Goal: Communication & Community: Connect with others

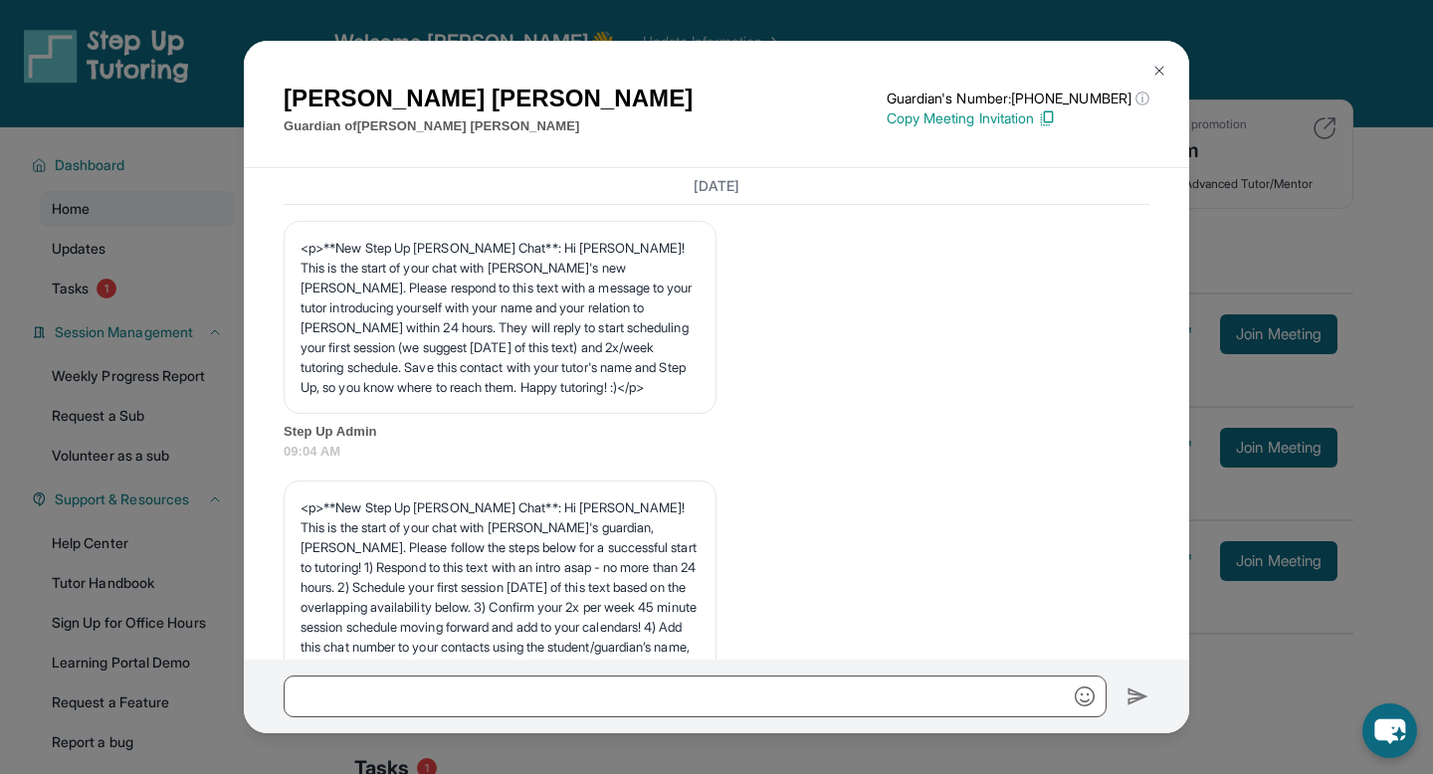
click at [1161, 74] on img at bounding box center [1160, 71] width 16 height 16
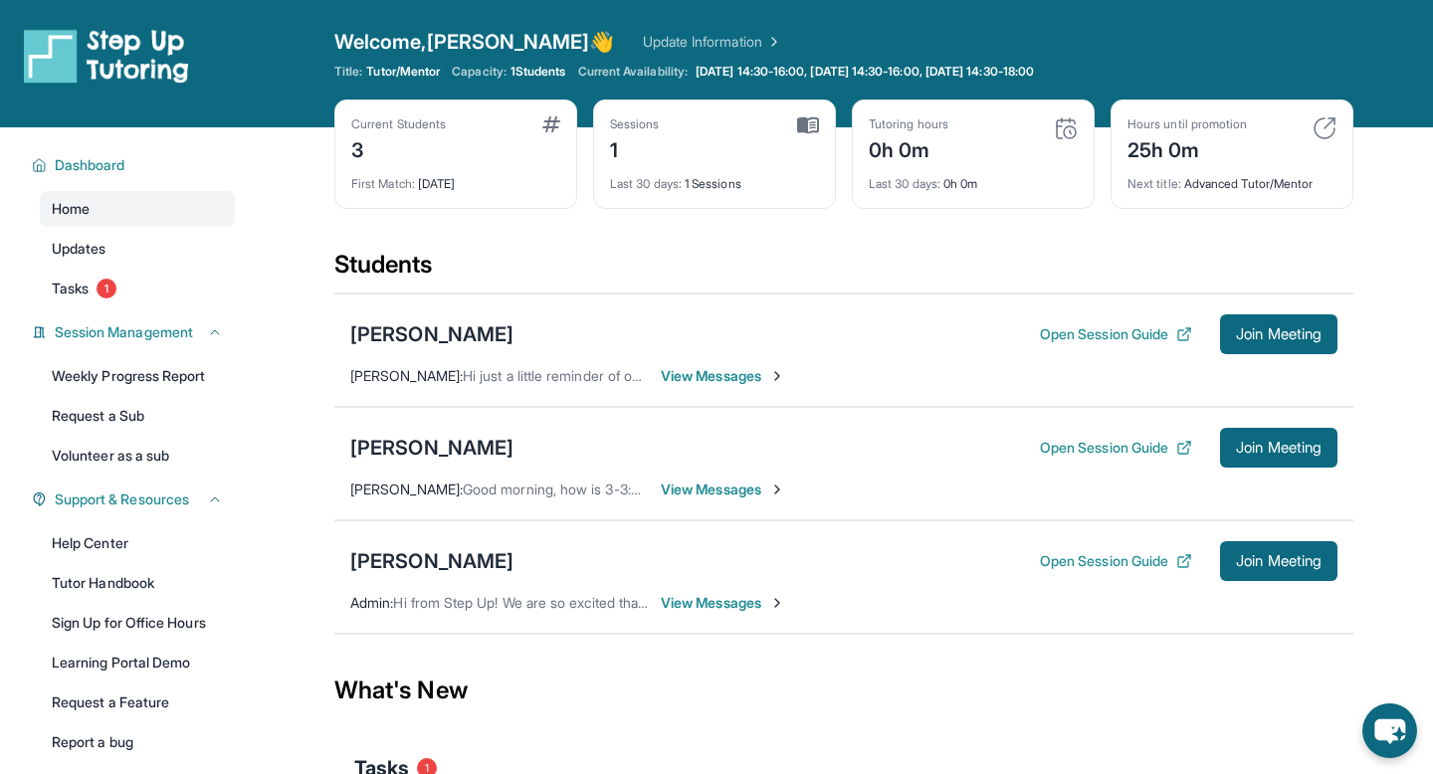
click at [744, 375] on span "View Messages" at bounding box center [723, 376] width 124 height 20
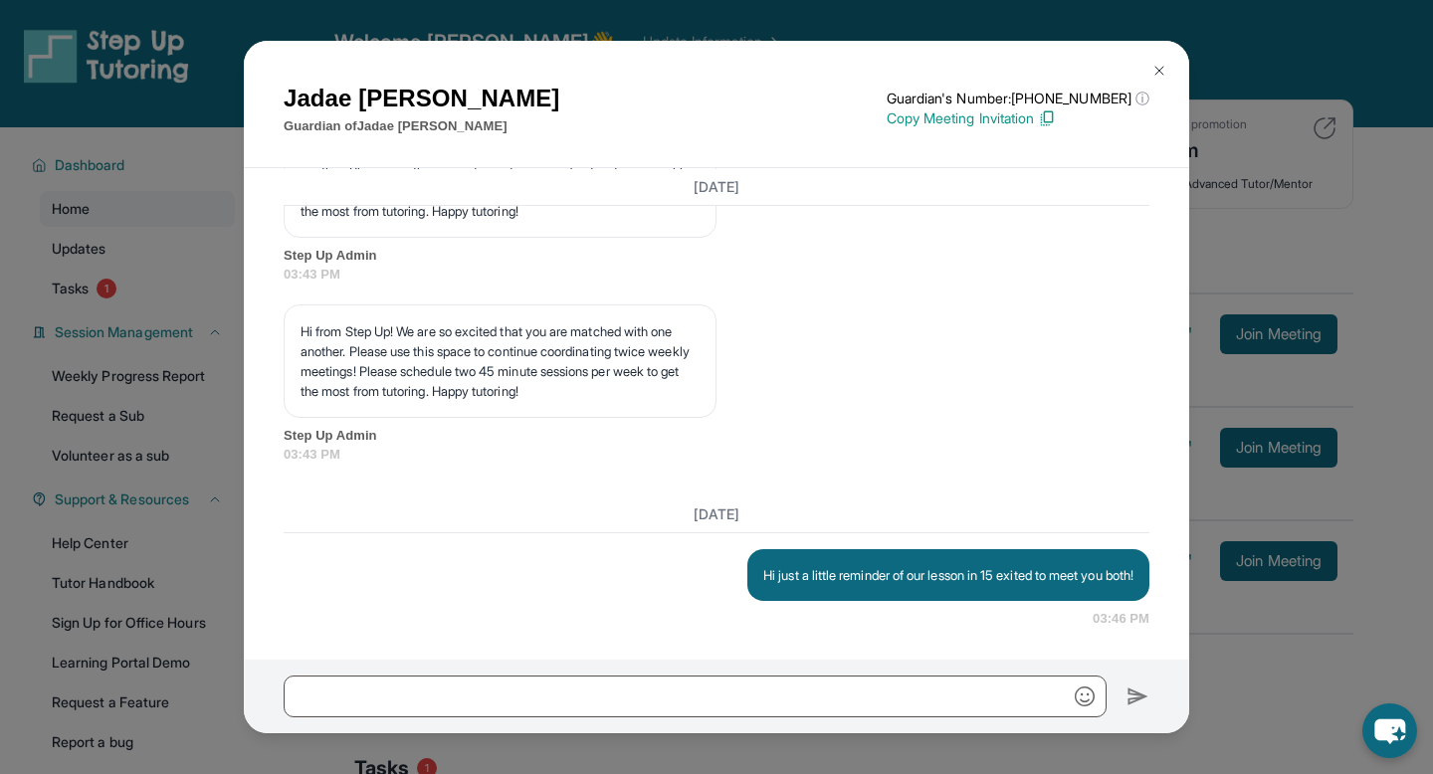
scroll to position [4127, 0]
click at [1056, 120] on img at bounding box center [1047, 118] width 18 height 18
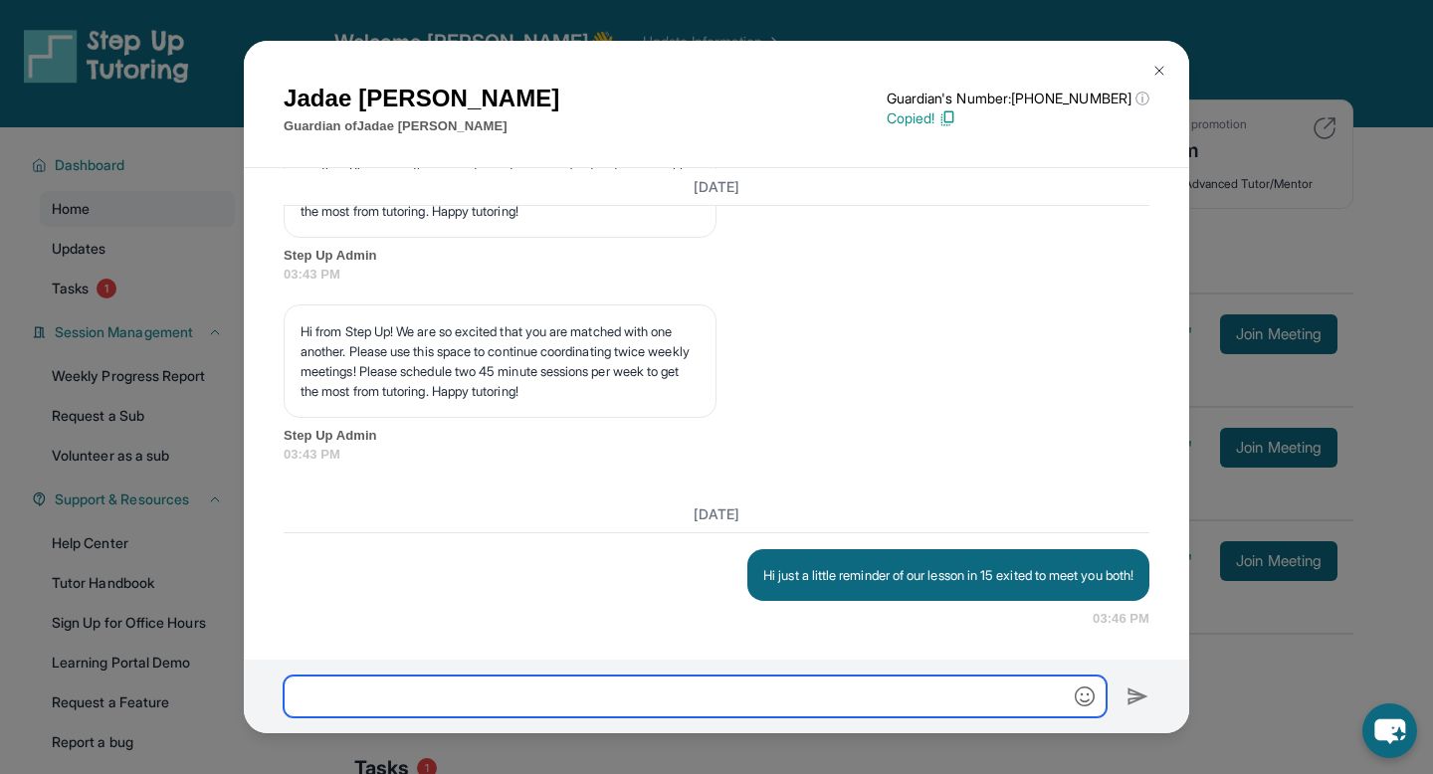
click at [635, 695] on input "text" at bounding box center [695, 697] width 823 height 42
paste input "**********"
type input "**********"
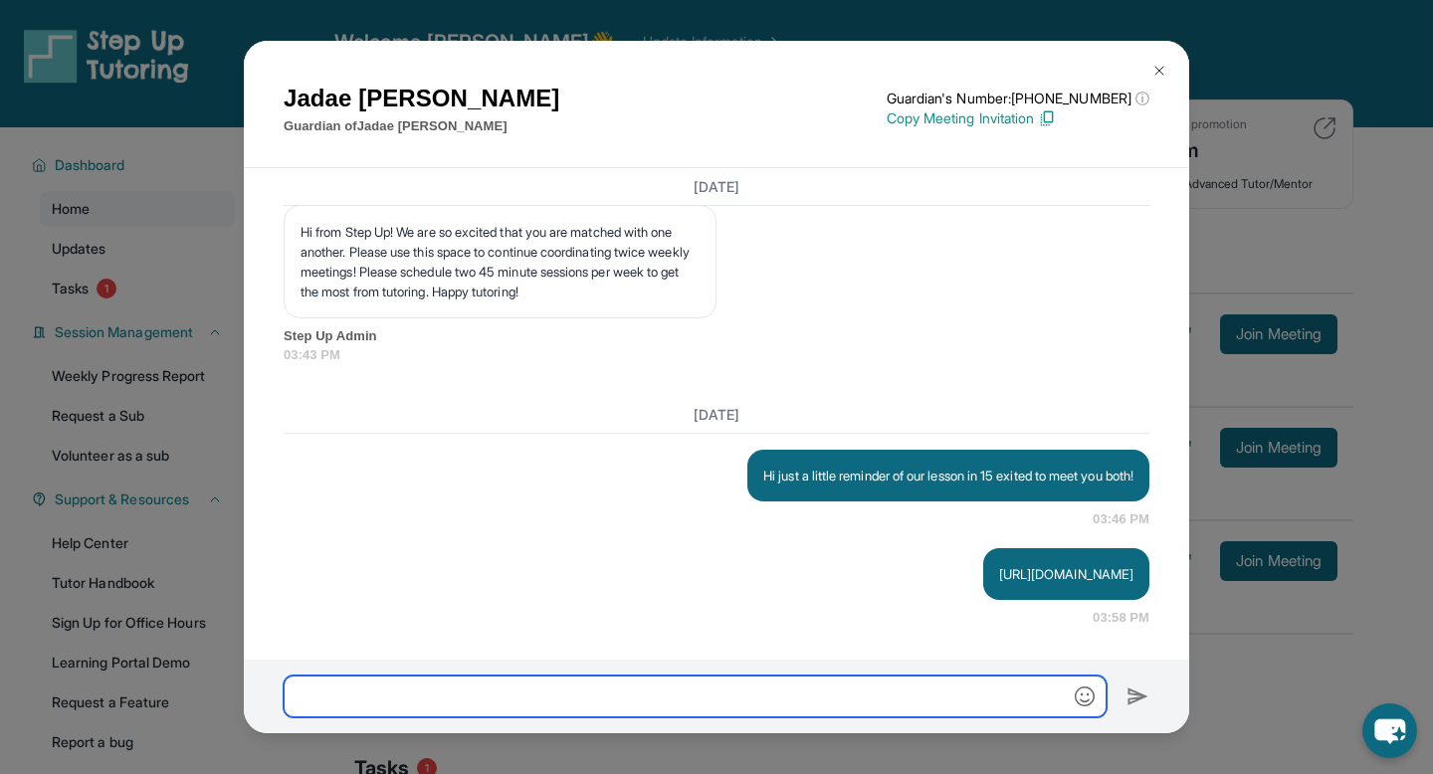
scroll to position [4226, 0]
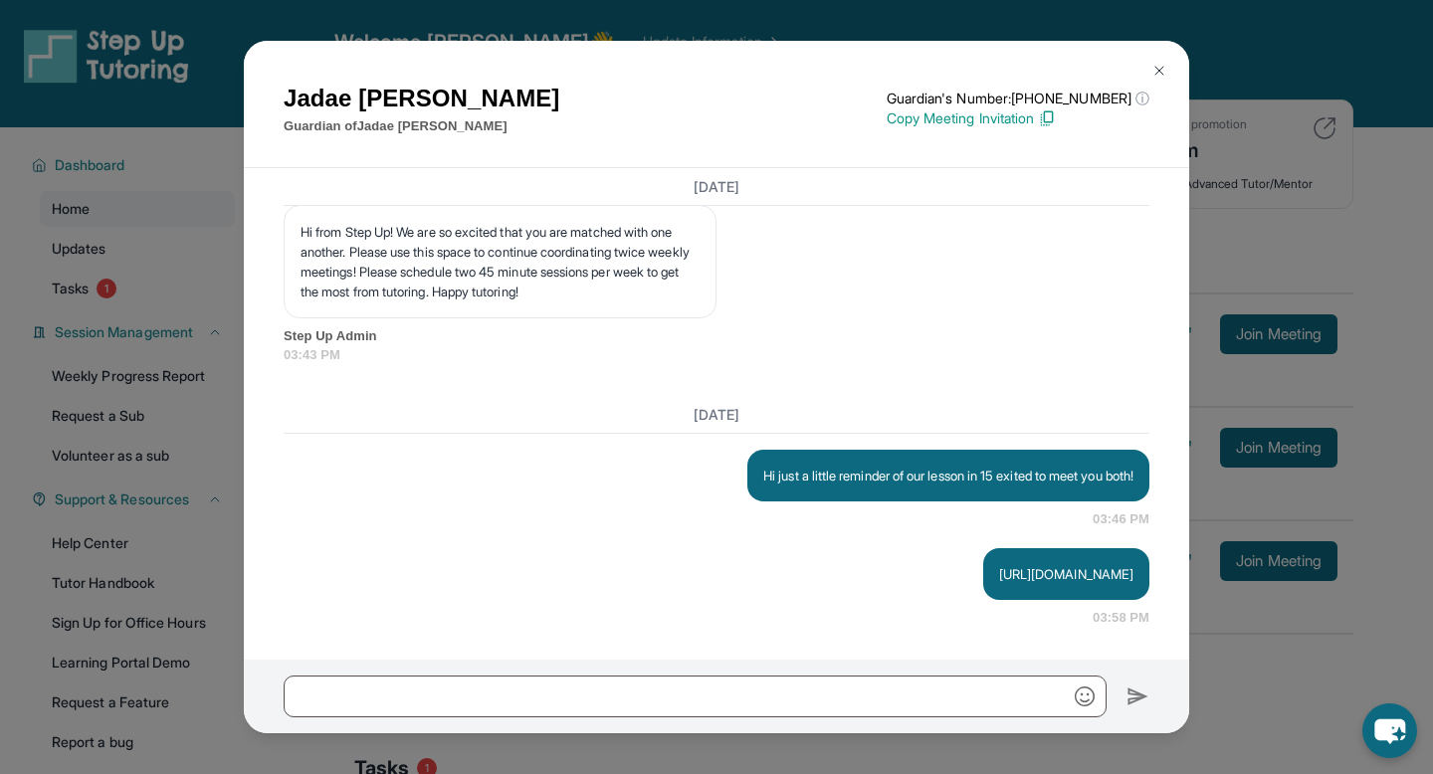
click at [1156, 75] on img at bounding box center [1160, 71] width 16 height 16
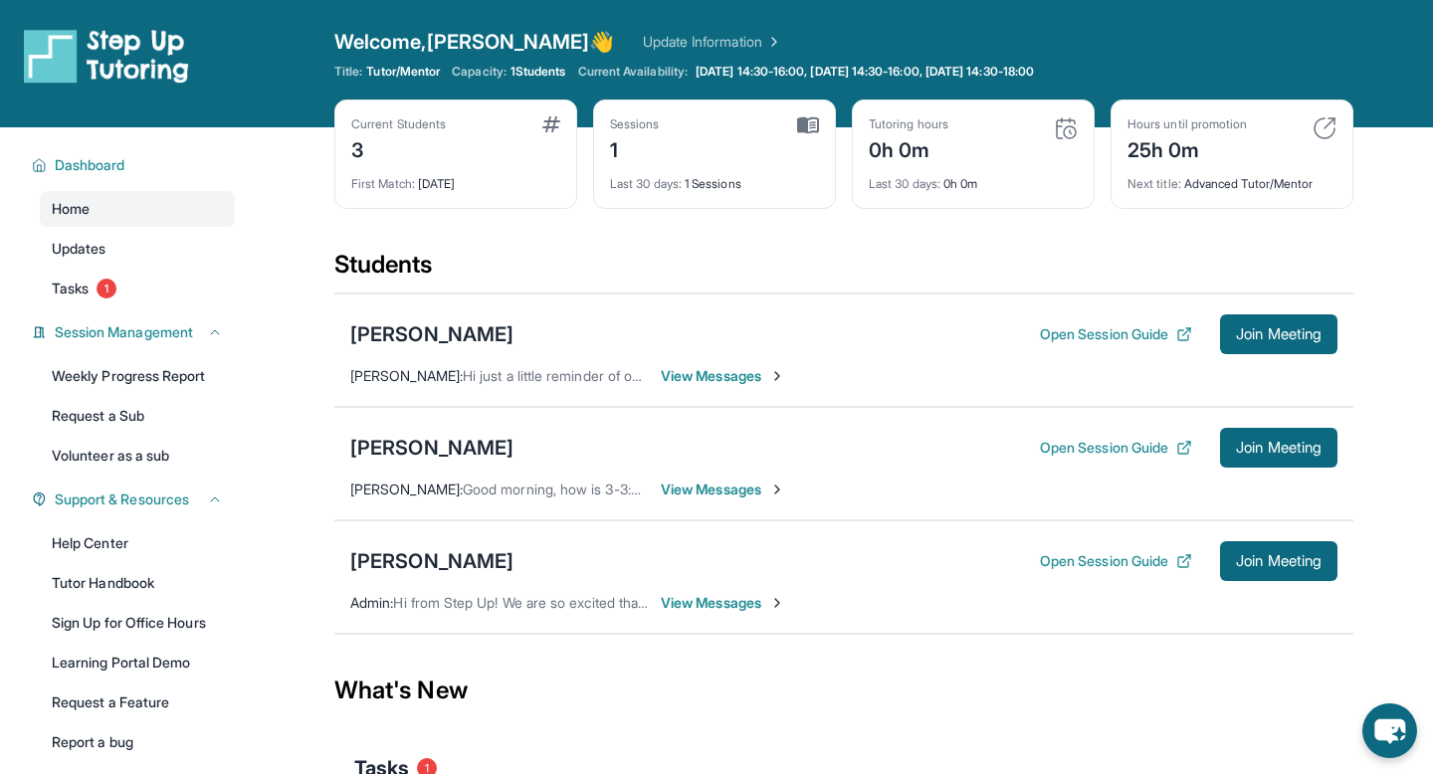
click at [735, 380] on span "View Messages" at bounding box center [723, 376] width 124 height 20
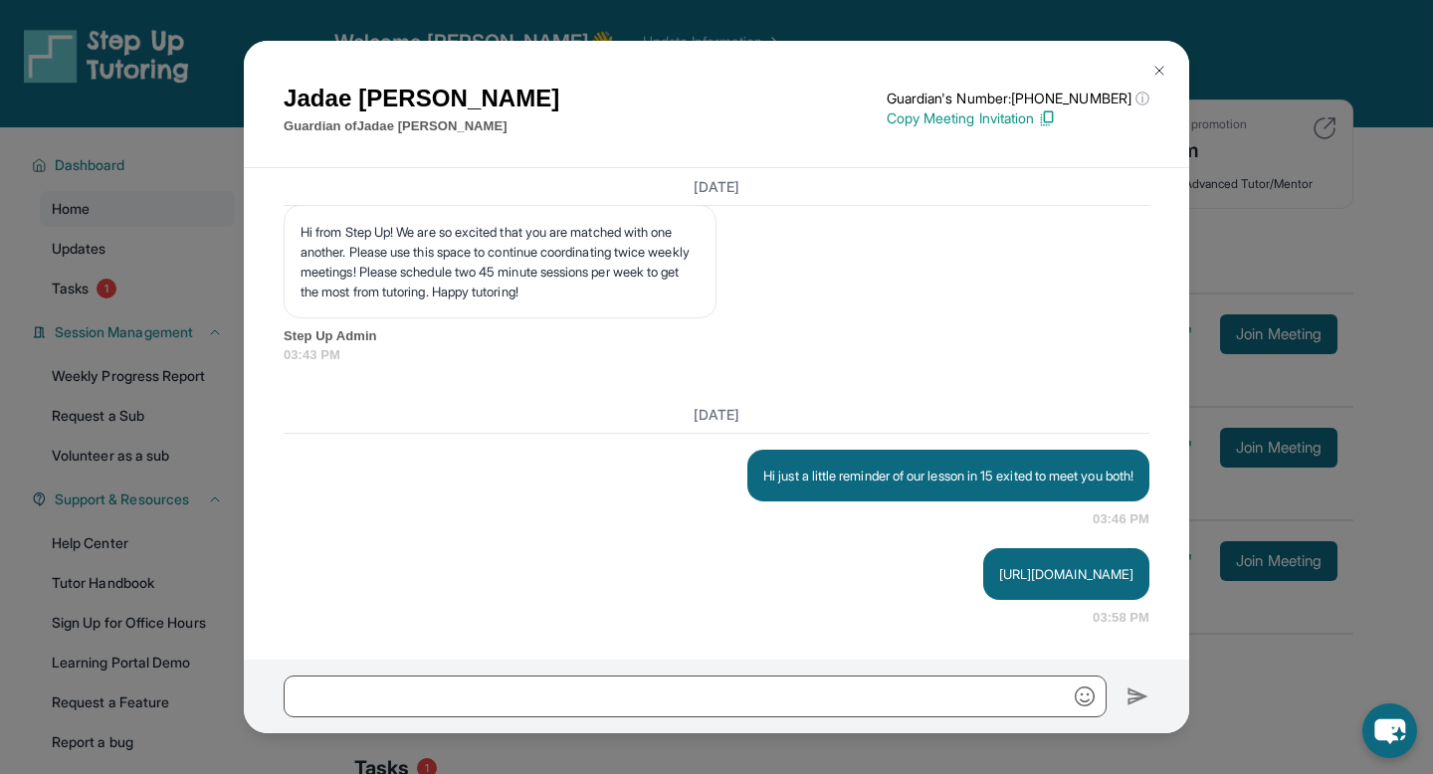
click at [1405, 204] on div "[PERSON_NAME] Guardian of [PERSON_NAME] Guardian's Number: [PHONE_NUMBER] ⓘ Thi…" at bounding box center [716, 387] width 1433 height 774
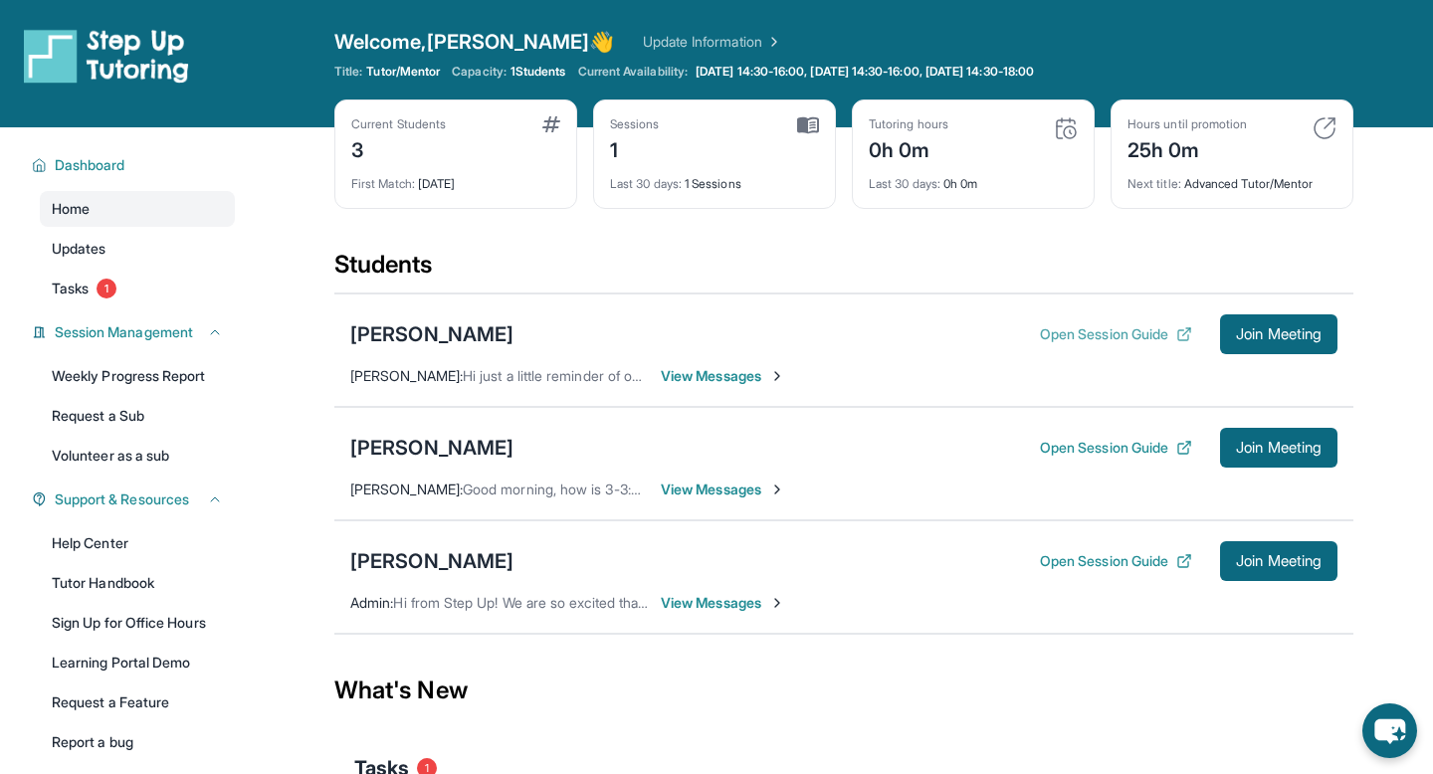
click at [1126, 338] on button "Open Session Guide" at bounding box center [1116, 335] width 152 height 20
click at [1283, 328] on span "Join Meeting" at bounding box center [1279, 334] width 86 height 12
